Goal: Information Seeking & Learning: Learn about a topic

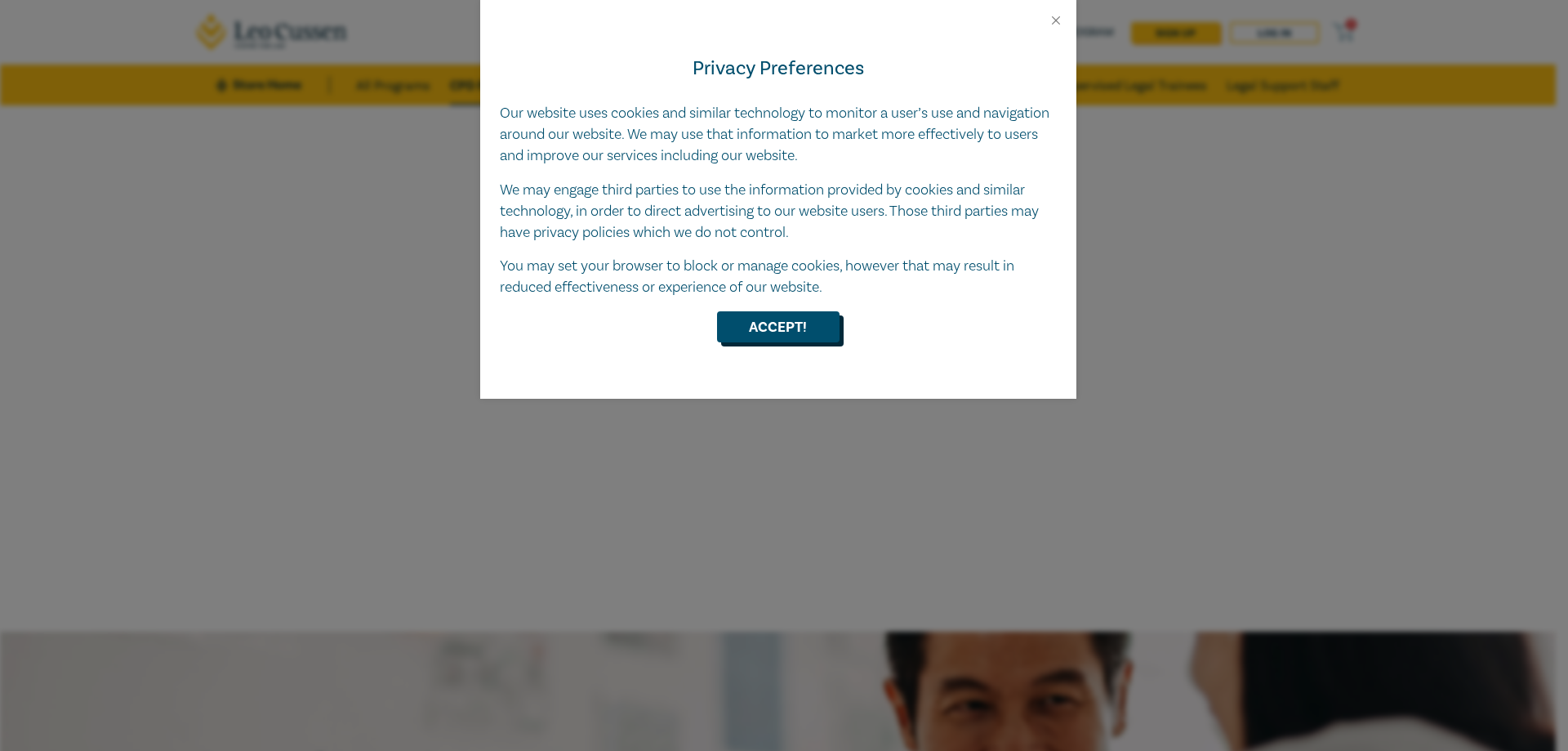
click at [815, 326] on button "Accept!" at bounding box center [778, 327] width 123 height 31
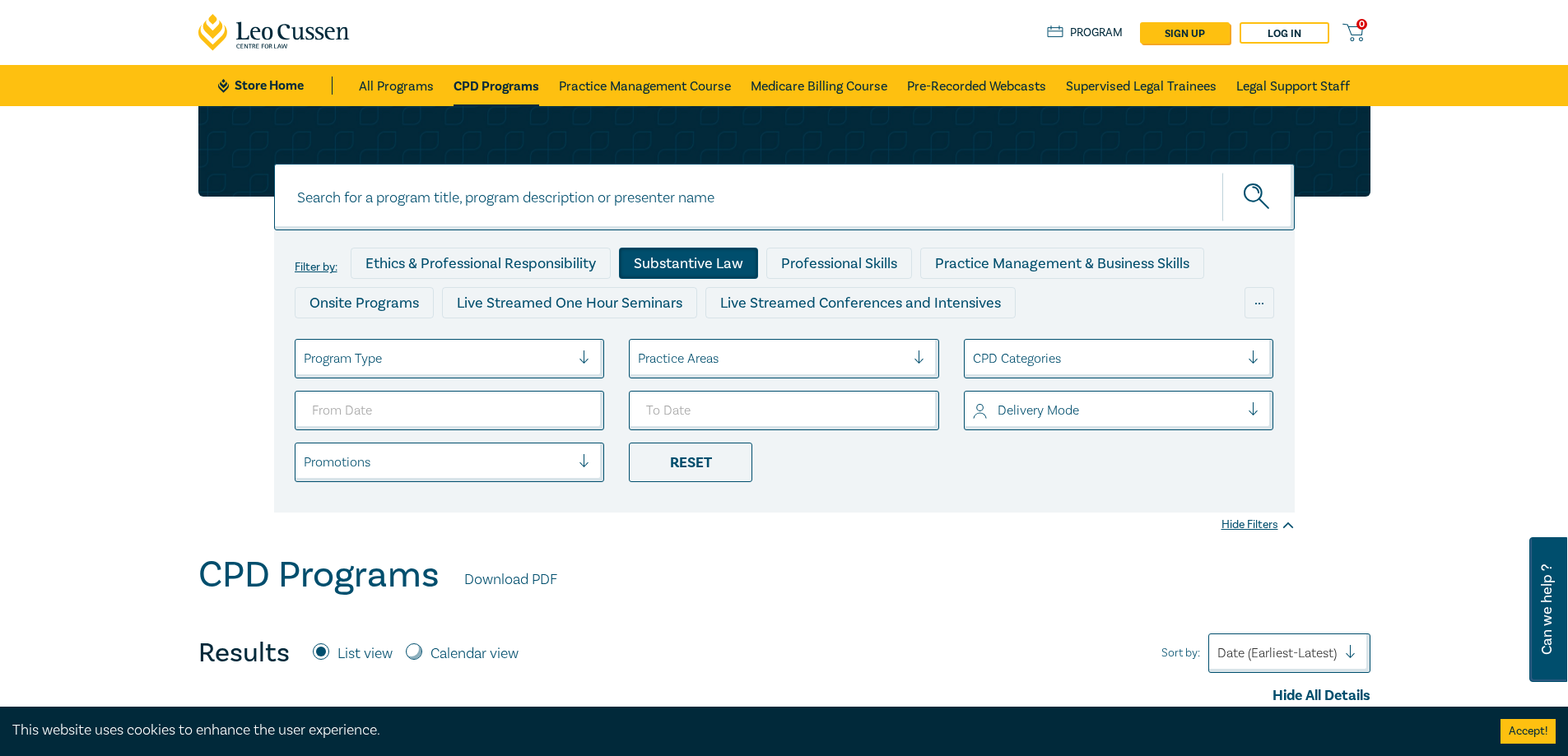
click at [713, 258] on div "Substantive Law" at bounding box center [688, 263] width 139 height 32
click at [780, 365] on div at bounding box center [772, 359] width 268 height 21
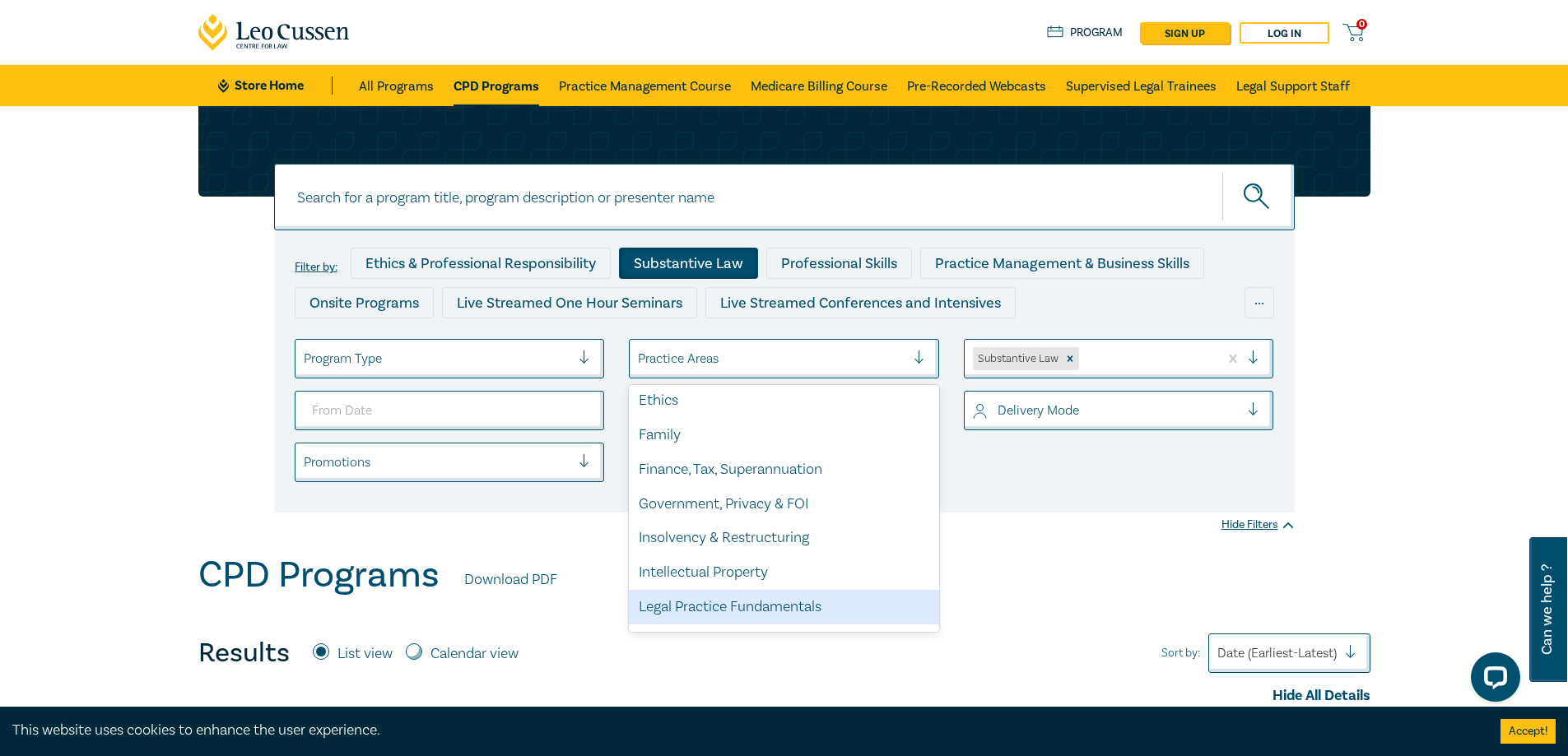
scroll to position [484, 0]
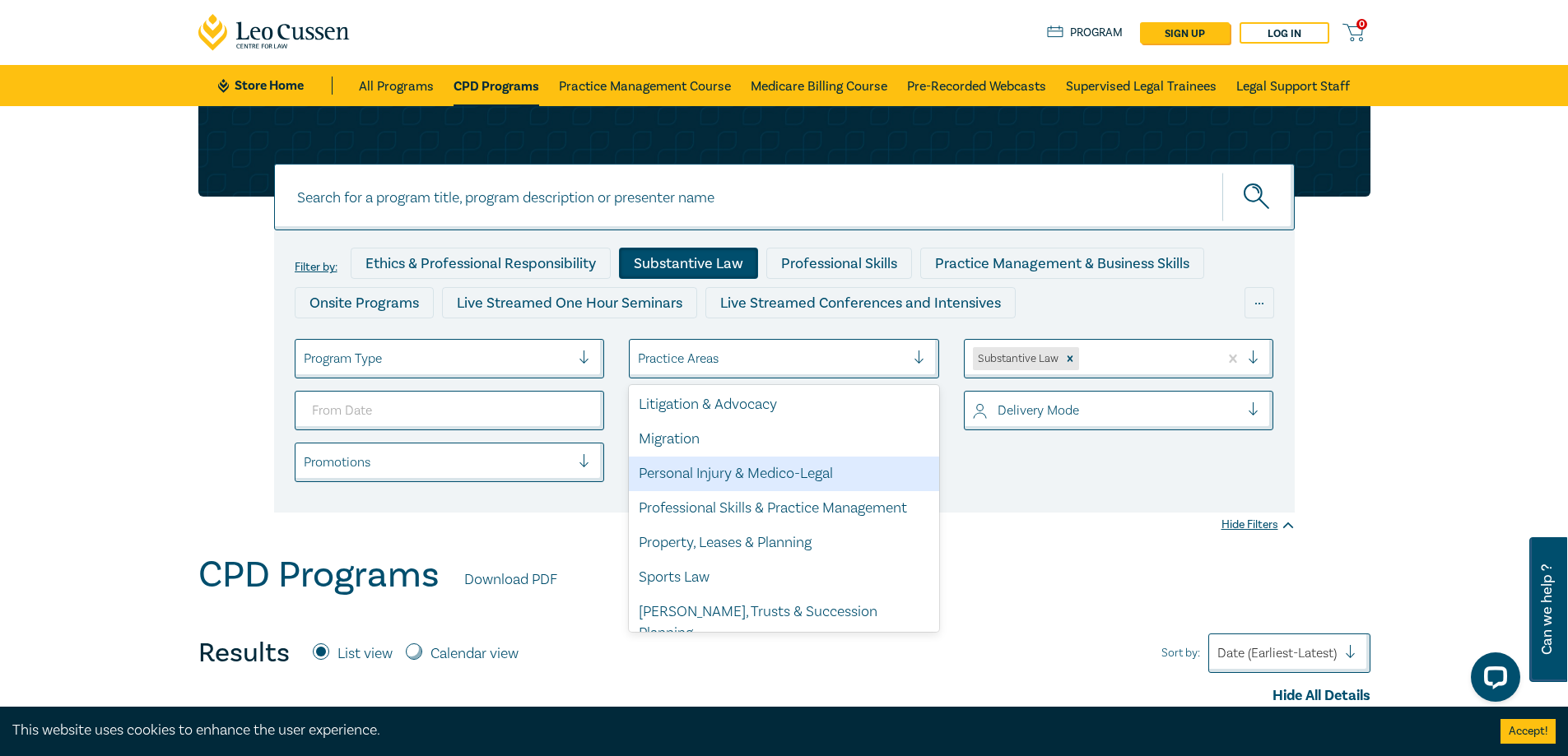
click at [735, 471] on div "Personal Injury & Medico-Legal" at bounding box center [783, 474] width 310 height 35
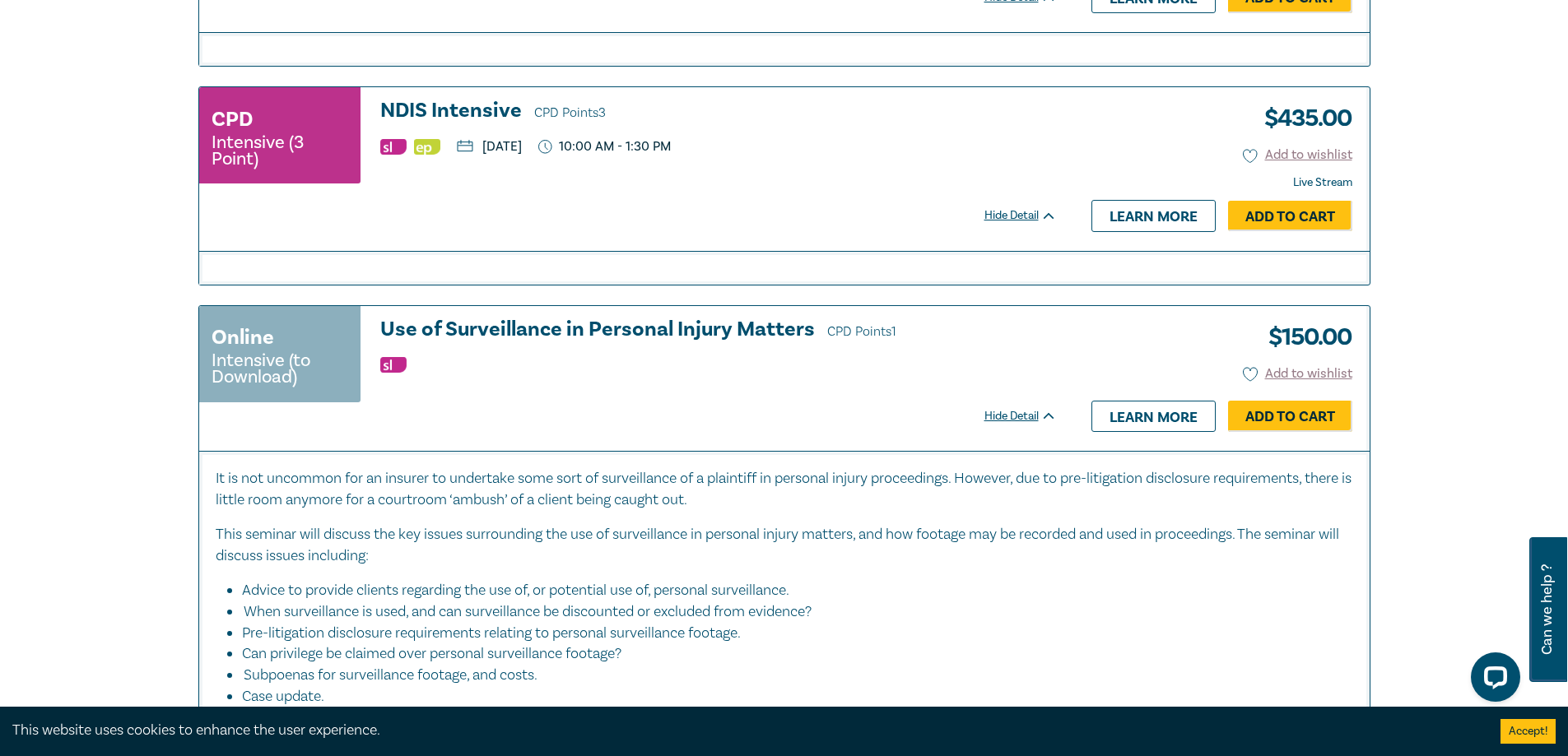
scroll to position [823, 0]
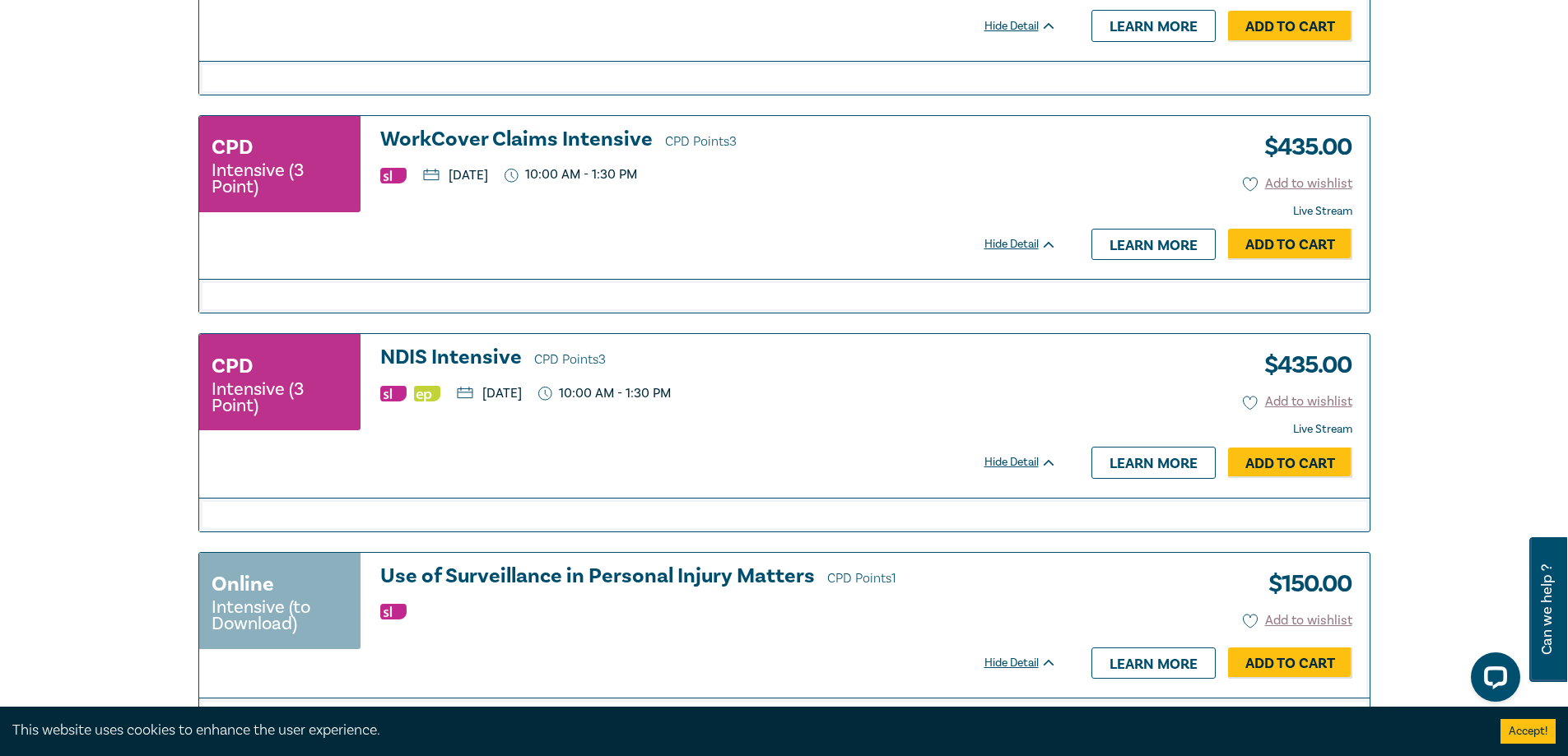
click at [521, 134] on h3 "WorkCover Claims Intensive CPD Points 3" at bounding box center [718, 141] width 677 height 25
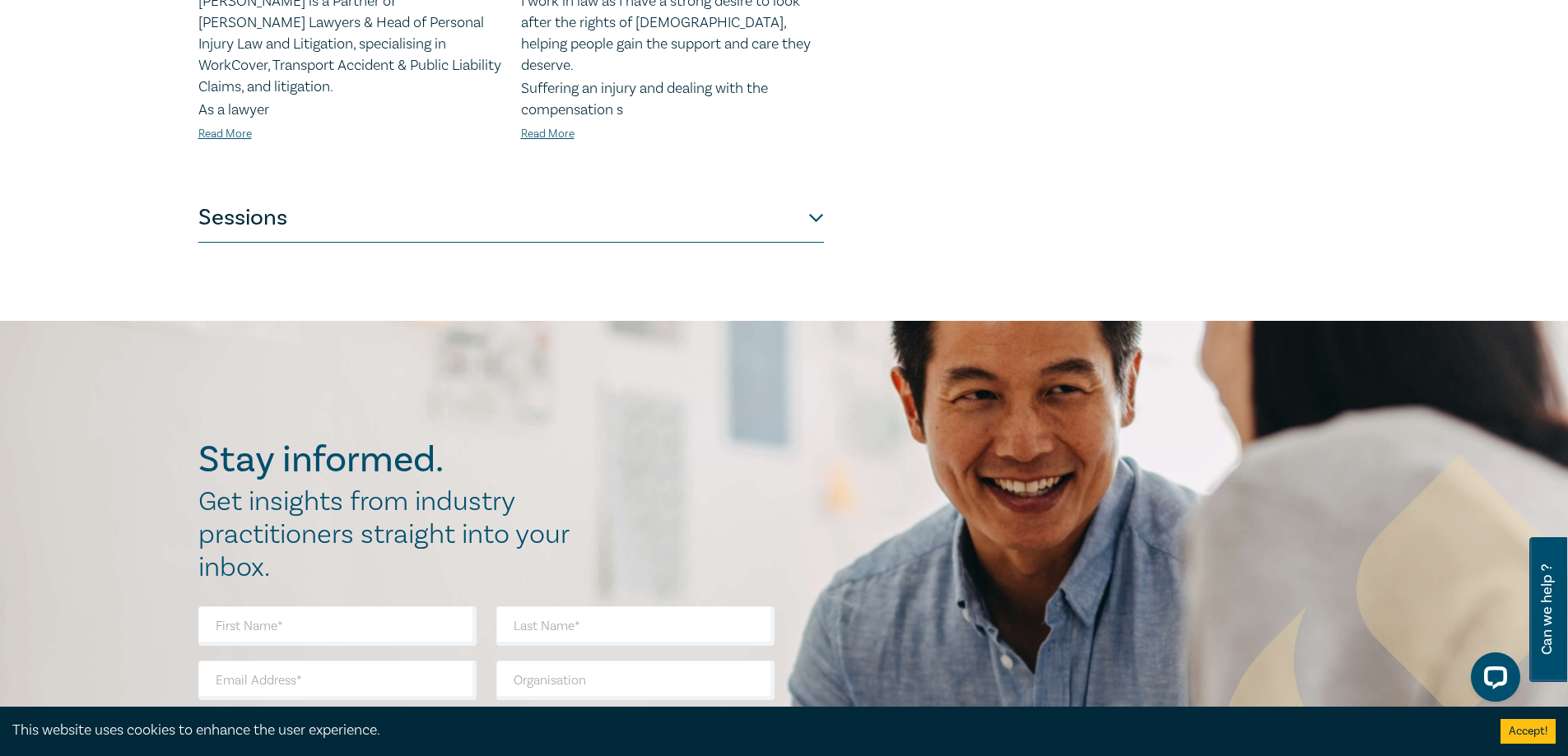
scroll to position [658, 0]
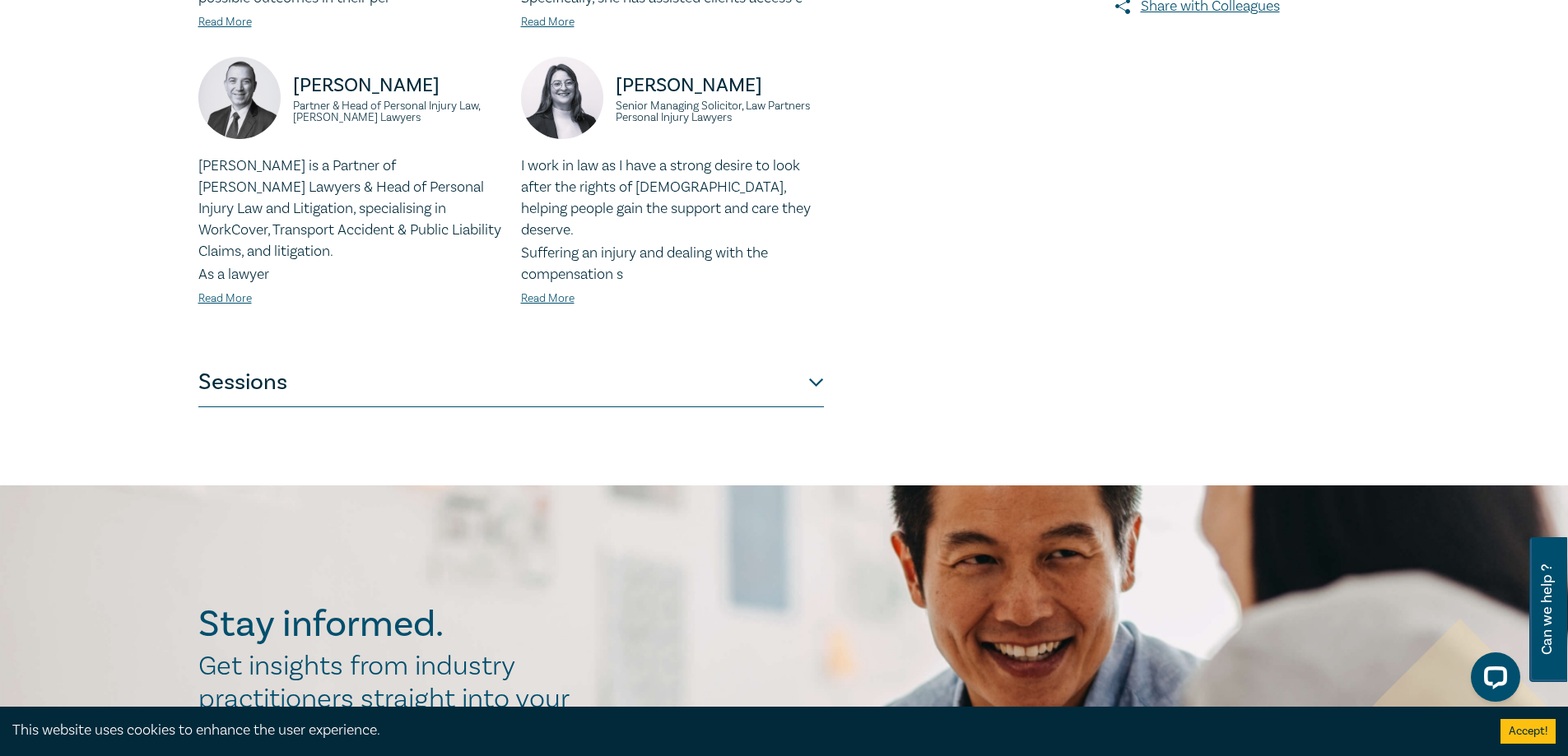
click at [808, 358] on button "Sessions" at bounding box center [511, 382] width 626 height 49
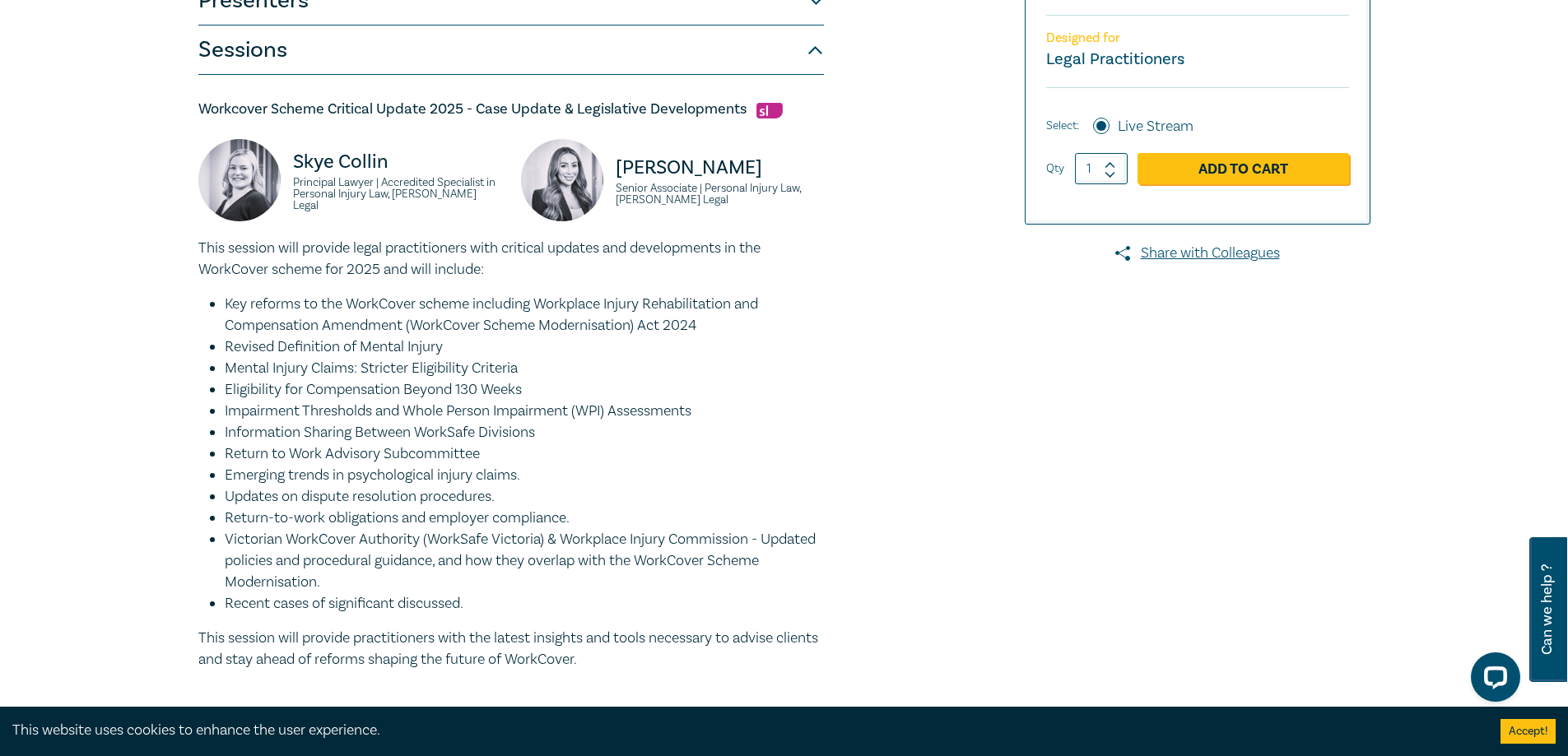
scroll to position [329, 0]
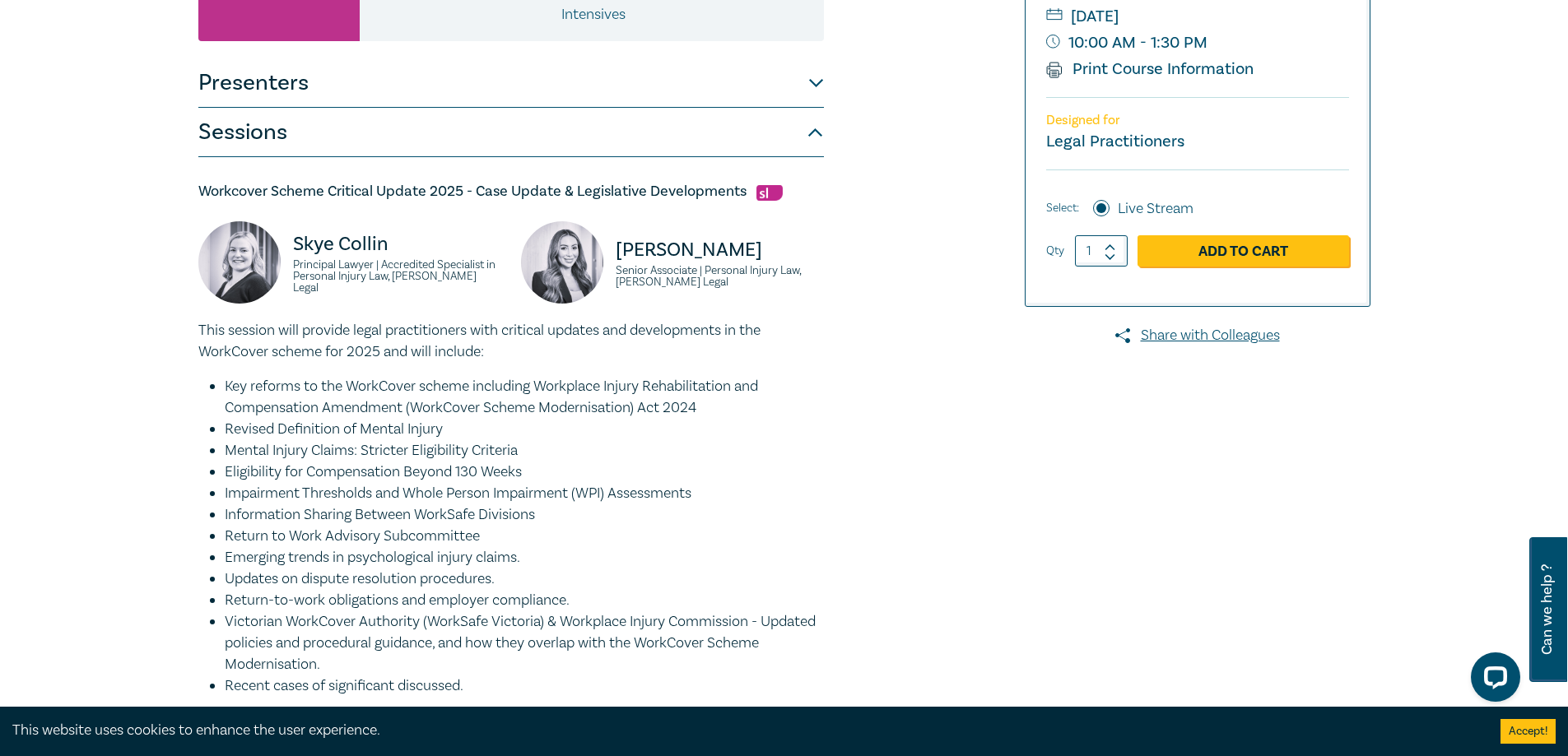
click at [753, 99] on button "Presenters" at bounding box center [511, 83] width 626 height 49
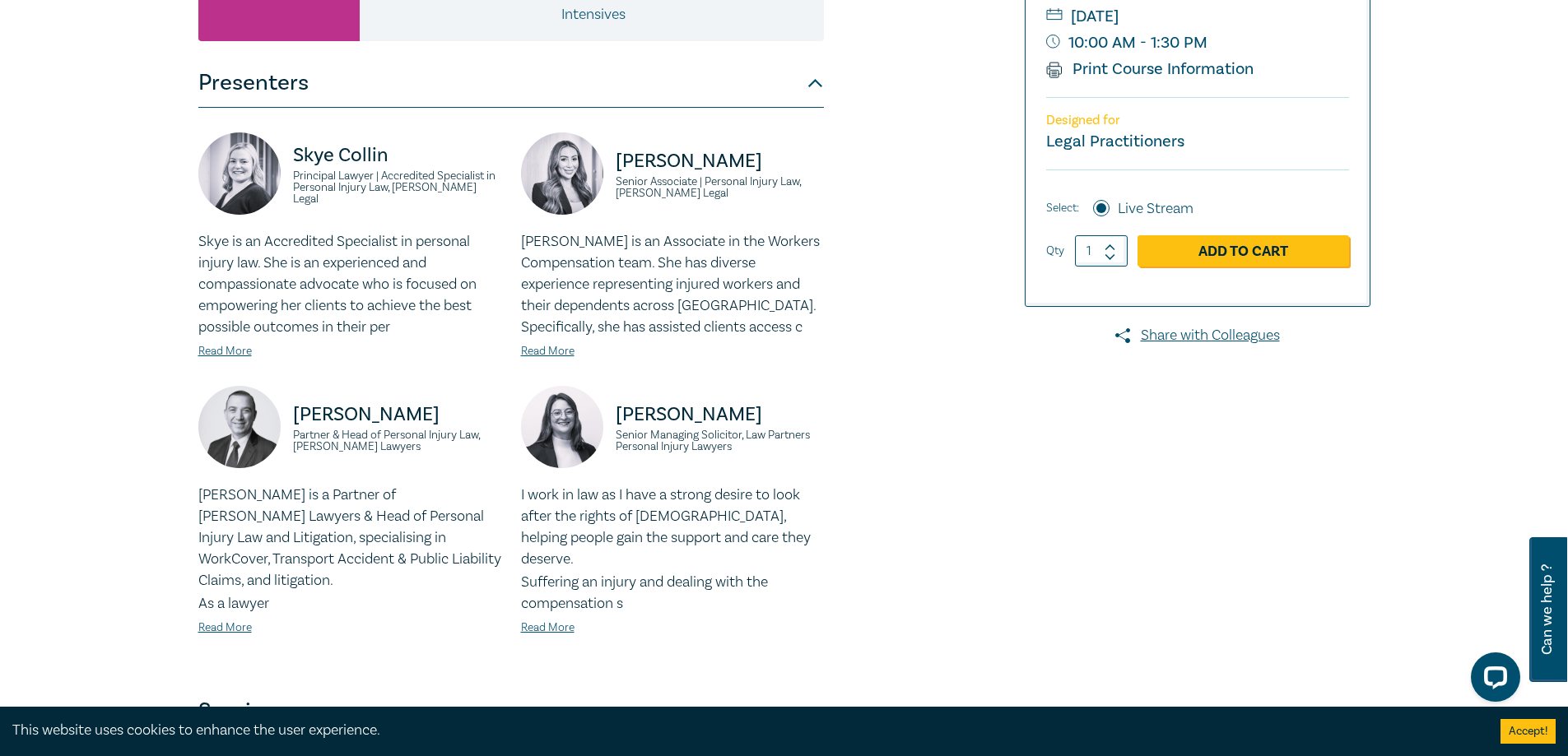
click at [752, 95] on button "Presenters" at bounding box center [511, 83] width 626 height 49
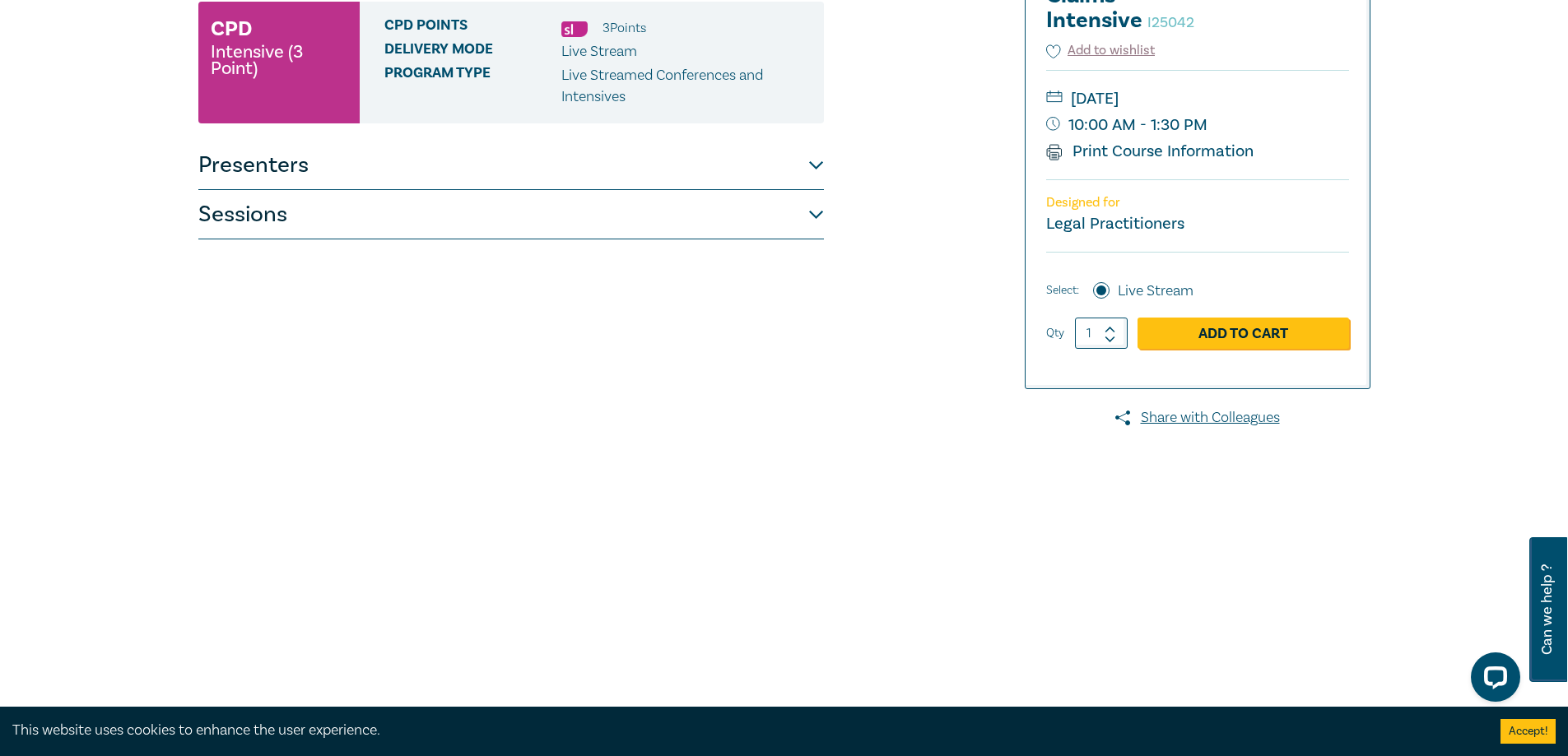
scroll to position [0, 0]
